Goal: Transaction & Acquisition: Purchase product/service

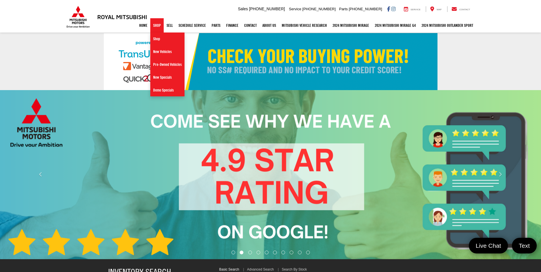
select select "Mitsubishi"
click at [157, 50] on link "New Vehicles" at bounding box center [167, 51] width 34 height 13
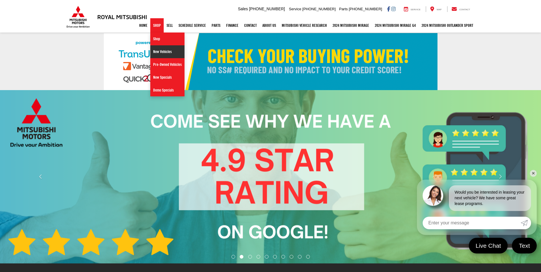
click at [165, 51] on link "New Vehicles" at bounding box center [167, 51] width 34 height 13
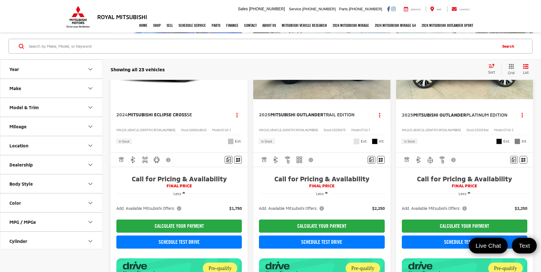
scroll to position [655, 0]
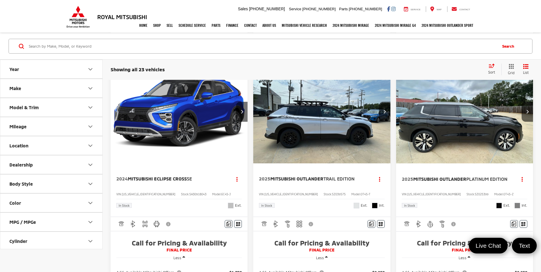
drag, startPoint x: 335, startPoint y: 117, endPoint x: 373, endPoint y: 215, distance: 105.9
click at [335, 117] on img "2025 Mitsubishi Outlander Trail Edition 0" at bounding box center [322, 111] width 138 height 103
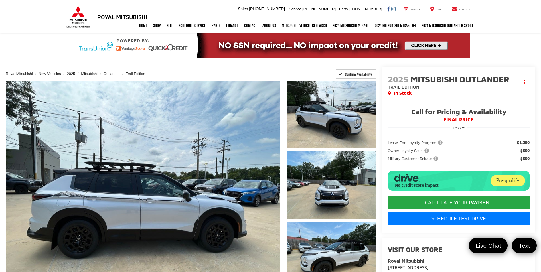
click at [492, 56] on link at bounding box center [270, 45] width 541 height 25
